Goal: Check status: Check status

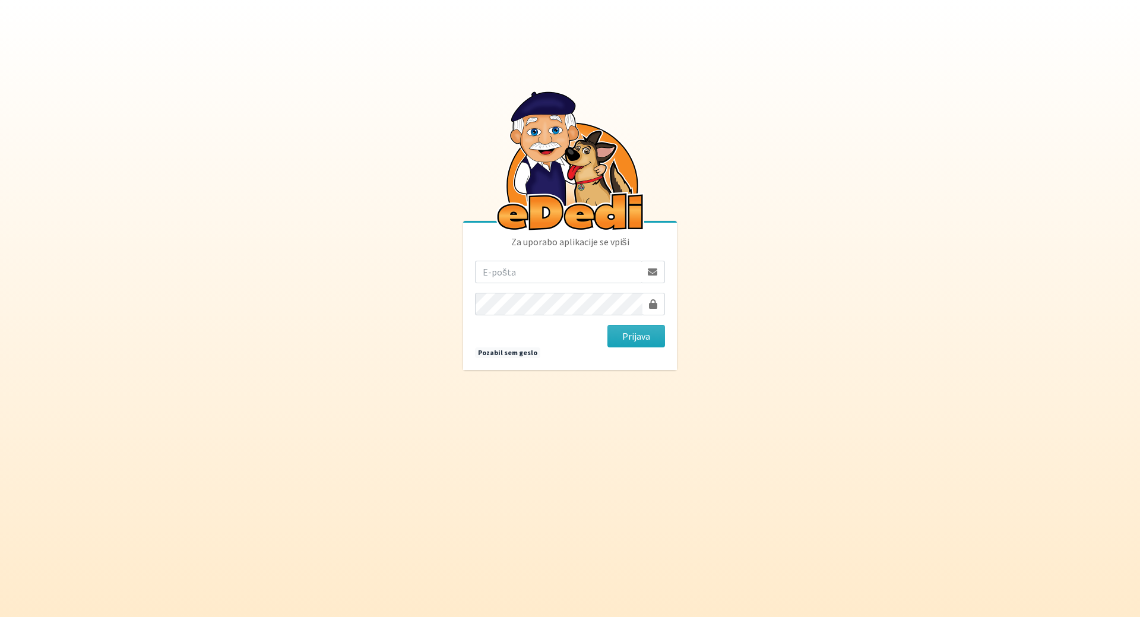
click at [515, 263] on input "email" at bounding box center [558, 272] width 166 height 23
drag, startPoint x: 553, startPoint y: 276, endPoint x: 895, endPoint y: 308, distance: 343.0
click at [862, 303] on body "Za uporabo aplikacije se vpiši mateja.nolimal@gmail.com Prijava Pozabil sem ges…" at bounding box center [570, 308] width 1140 height 617
type input "mateja.nolimal@erps.si"
click at [608, 325] on button "Prijava" at bounding box center [637, 336] width 58 height 23
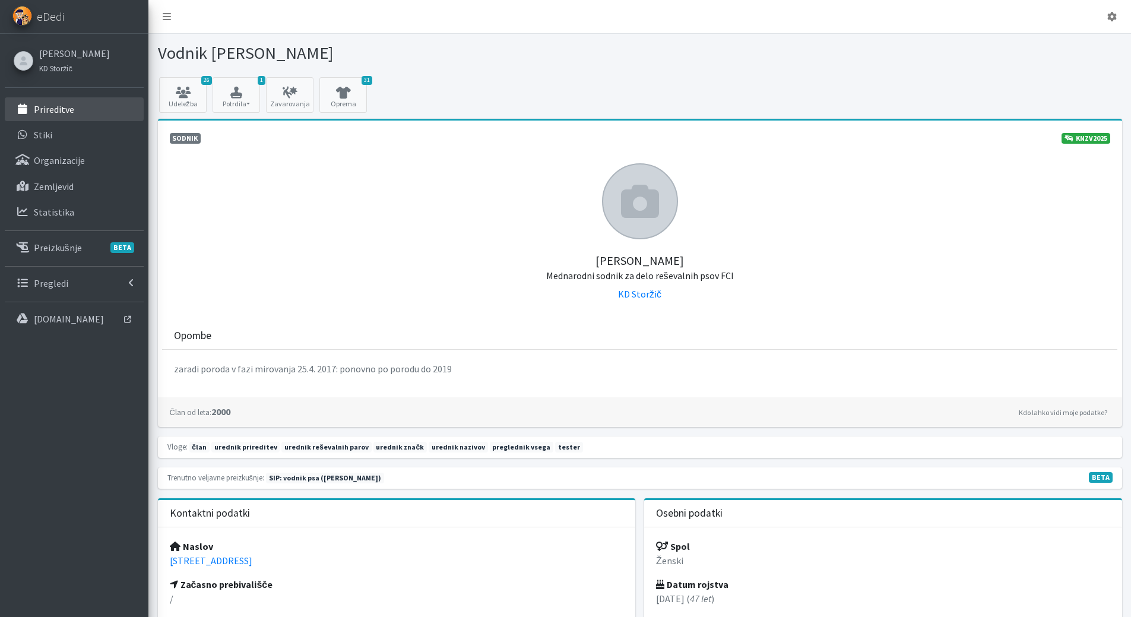
click at [65, 106] on p "Prireditve" at bounding box center [54, 109] width 40 height 12
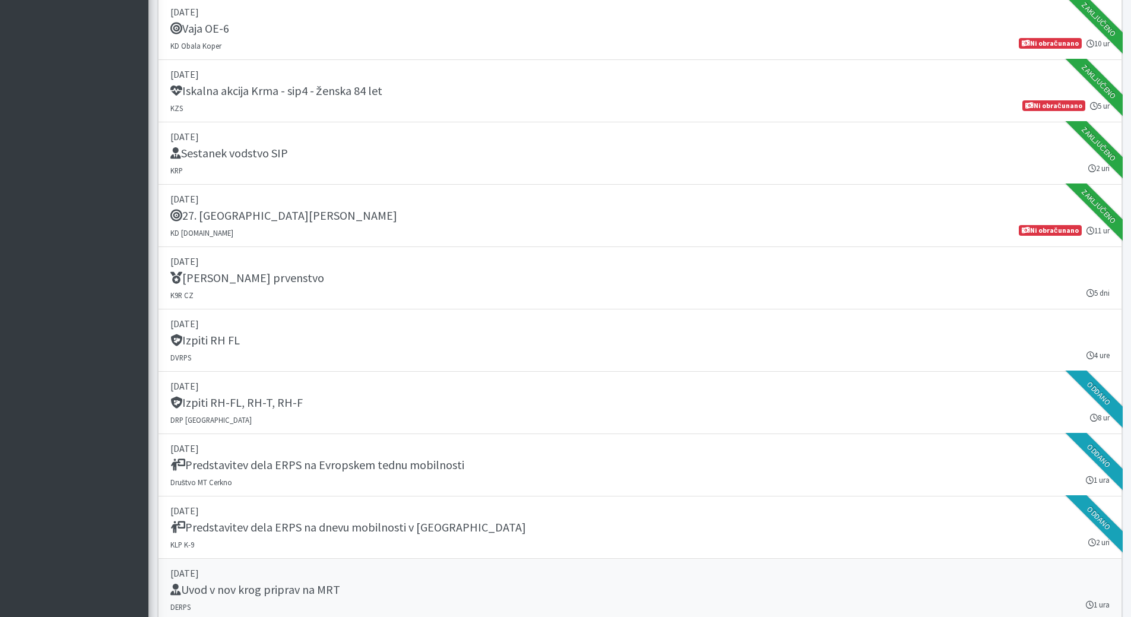
scroll to position [1841, 0]
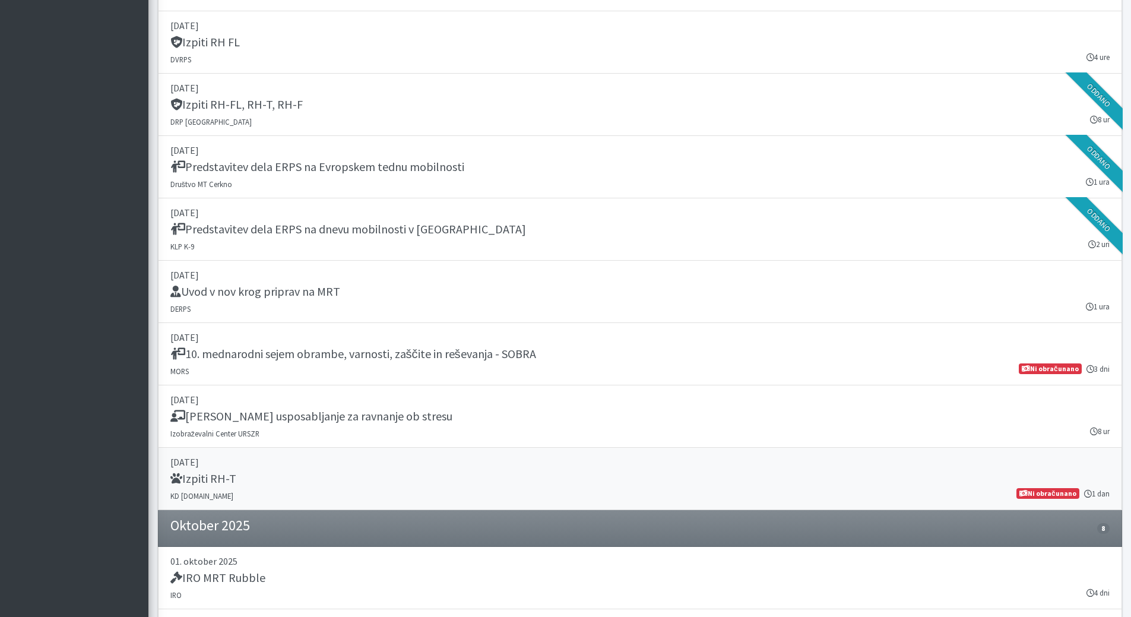
click at [230, 482] on h5 "Izpiti RH-T" at bounding box center [203, 479] width 66 height 14
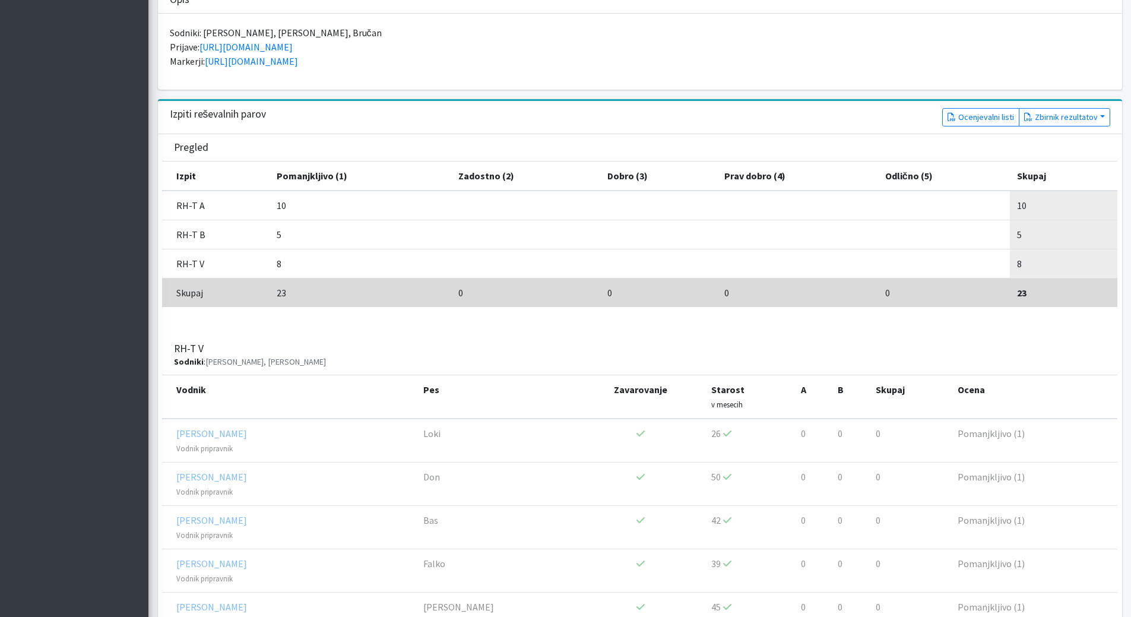
scroll to position [416, 0]
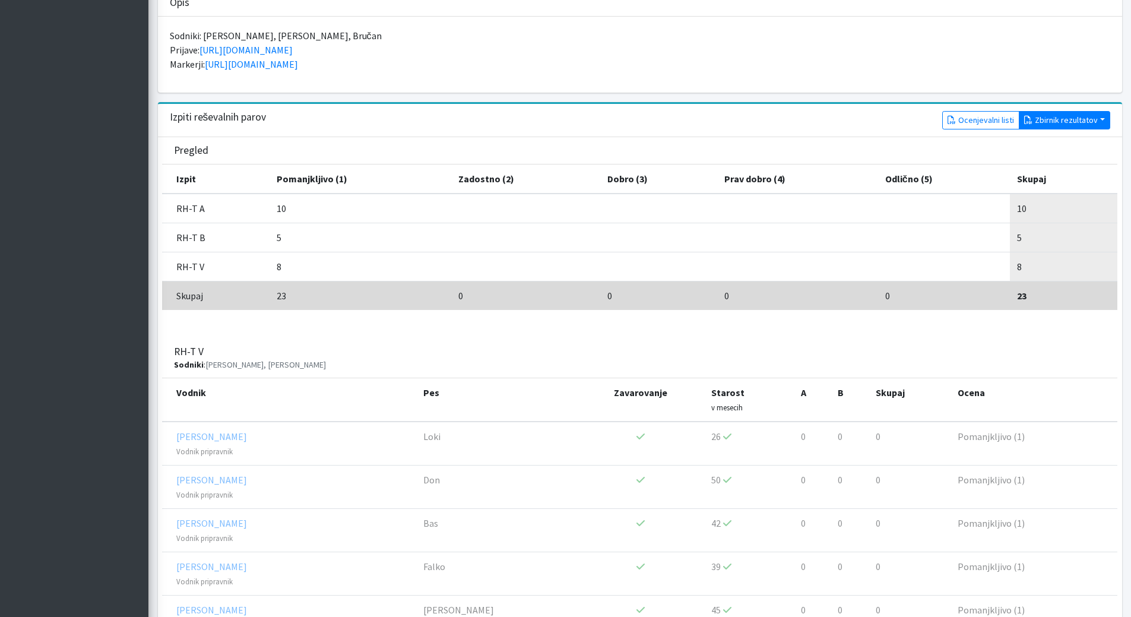
click at [1048, 122] on button "Zbirnik rezultatov" at bounding box center [1064, 120] width 91 height 18
click at [1057, 147] on link "Z rezultati" at bounding box center [1067, 145] width 94 height 19
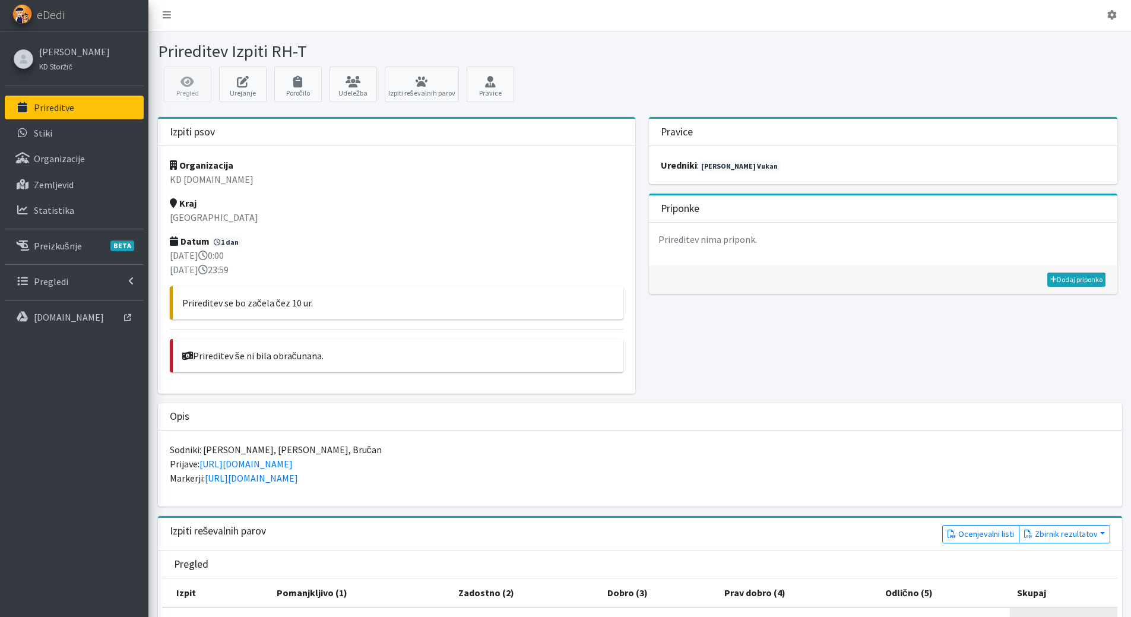
scroll to position [0, 0]
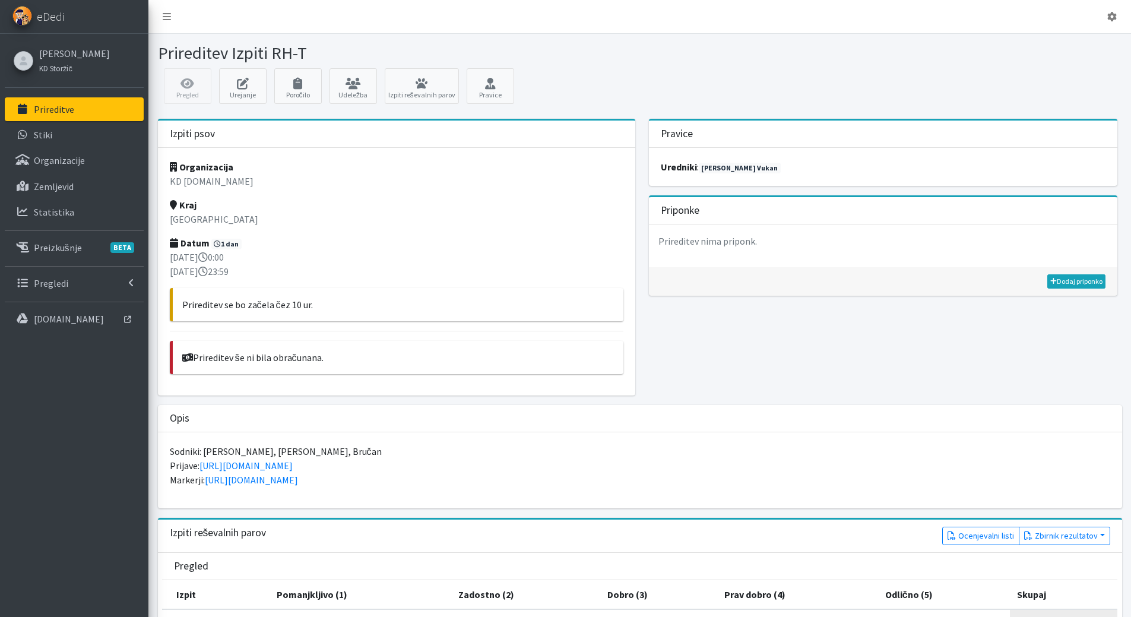
click at [717, 91] on div "Pregled Urejanje Poročilo Udeležba Izpiti reševalnih parov Pravice" at bounding box center [639, 89] width 973 height 42
click at [42, 277] on link "Pregledi" at bounding box center [74, 283] width 139 height 24
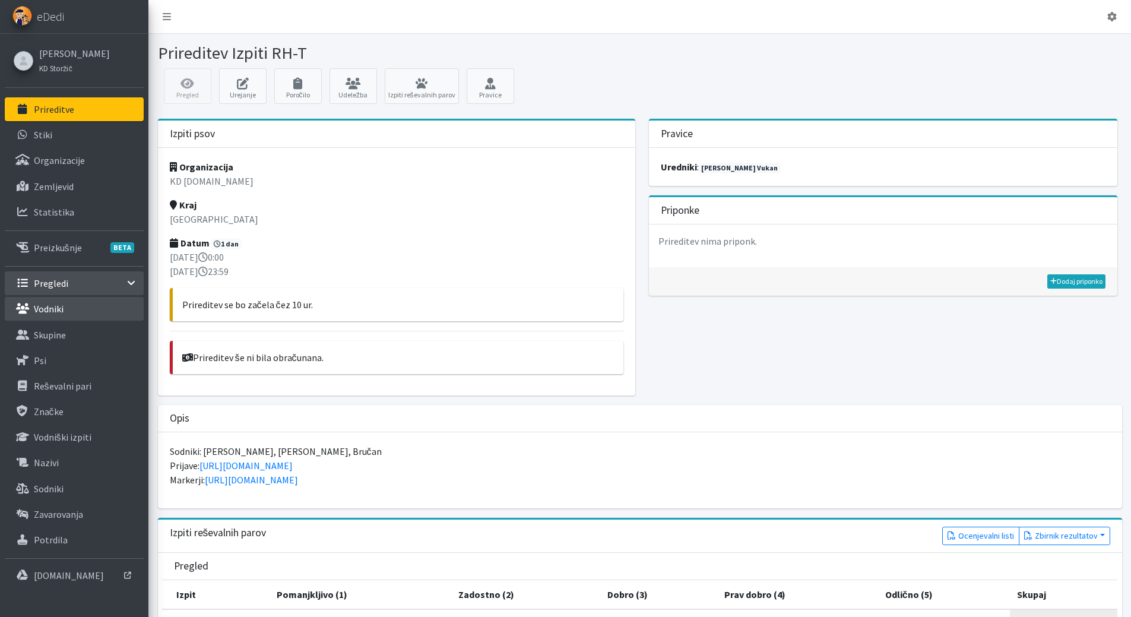
click at [53, 303] on p "Vodniki" at bounding box center [49, 309] width 30 height 12
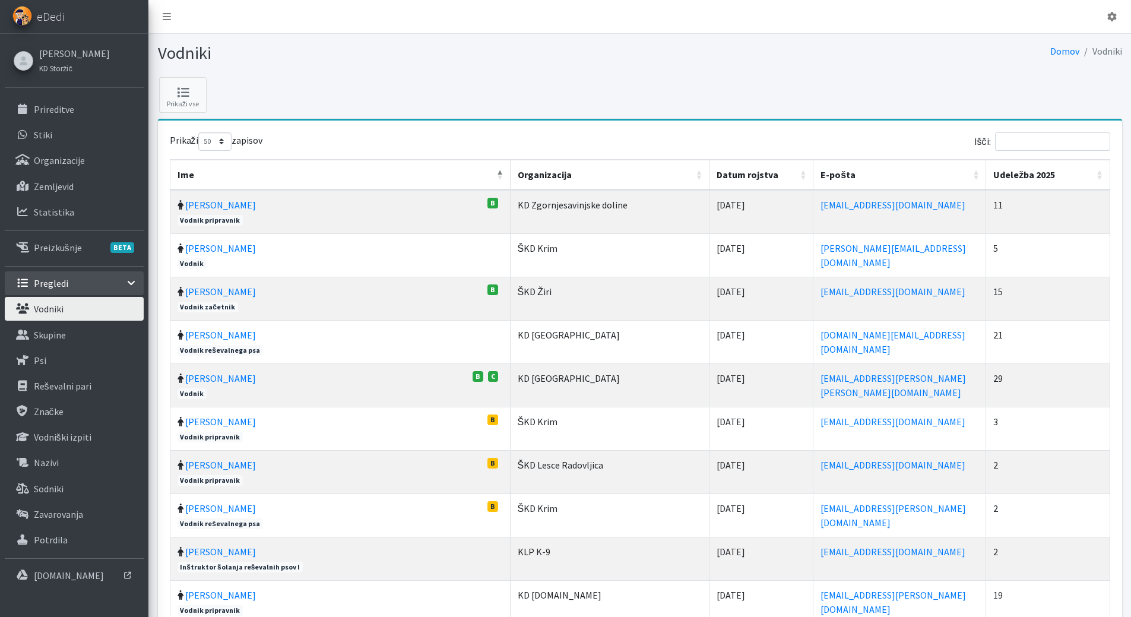
select select "50"
